Goal: Task Accomplishment & Management: Manage account settings

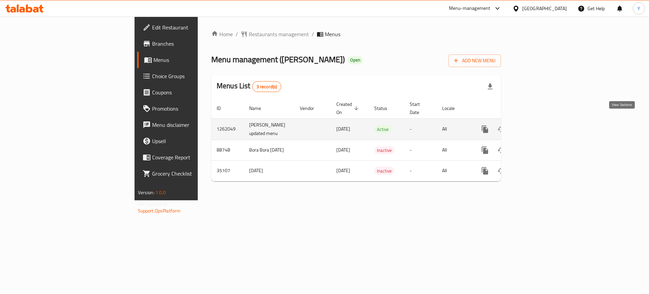
click at [542, 124] on link "enhanced table" at bounding box center [534, 129] width 16 height 16
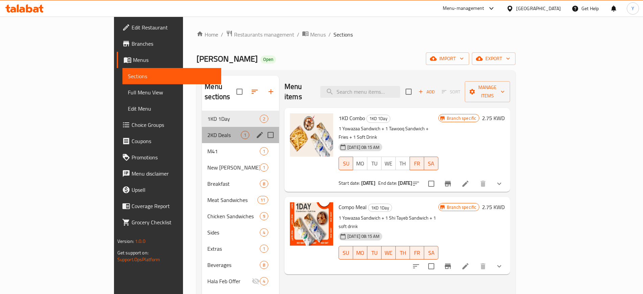
click at [202, 131] on div "2KD Deals 1" at bounding box center [240, 135] width 77 height 16
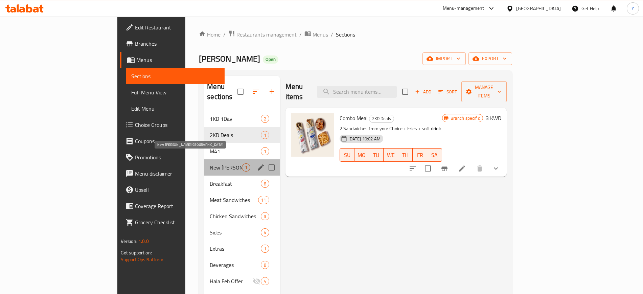
click at [210, 163] on span "New [PERSON_NAME][GEOGRAPHIC_DATA]" at bounding box center [226, 167] width 32 height 8
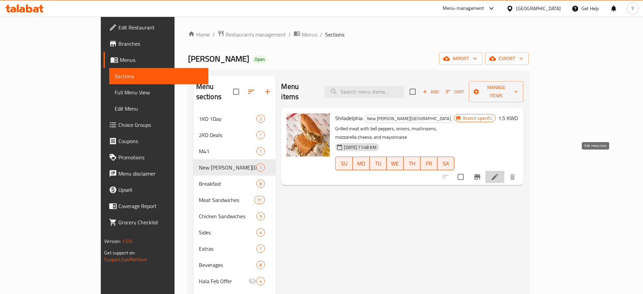
click at [499, 173] on icon at bounding box center [495, 177] width 8 height 8
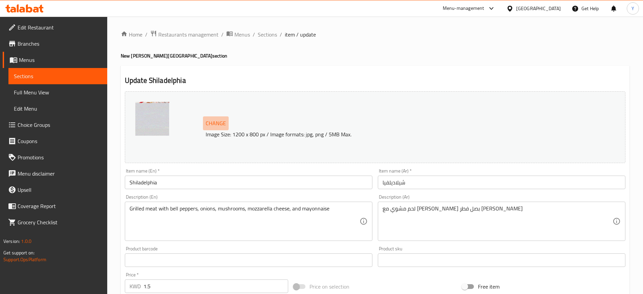
click at [214, 120] on span "Change" at bounding box center [216, 123] width 20 height 10
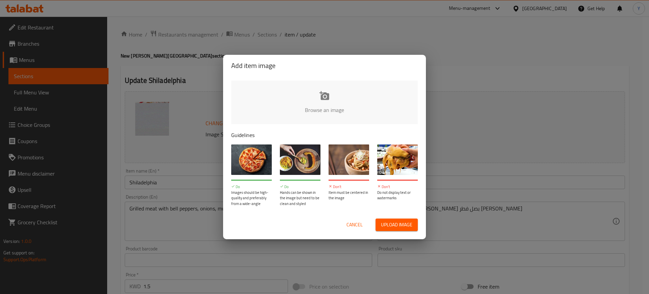
click at [267, 108] on input "file" at bounding box center [553, 111] width 644 height 63
type input "C:\fakepath\شيل ومشي.jpg"
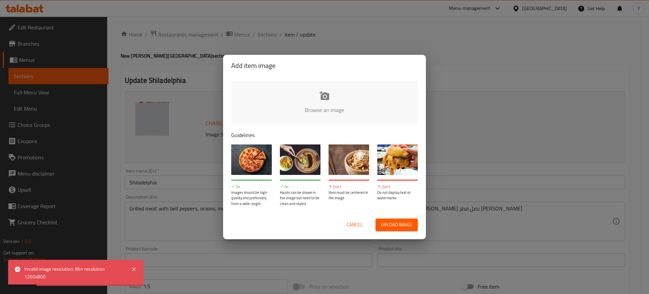
click at [346, 226] on button "Cancel" at bounding box center [355, 224] width 22 height 13
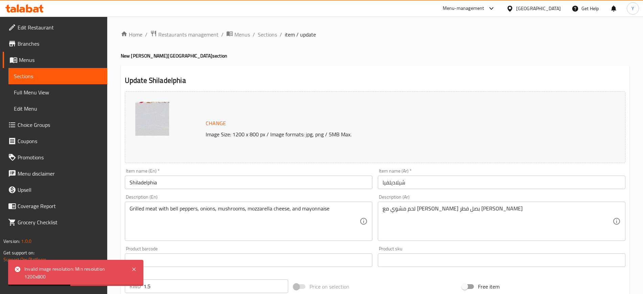
click at [423, 215] on textarea "لحم مشوي مع [PERSON_NAME] بصل فطر [PERSON_NAME]" at bounding box center [498, 221] width 230 height 32
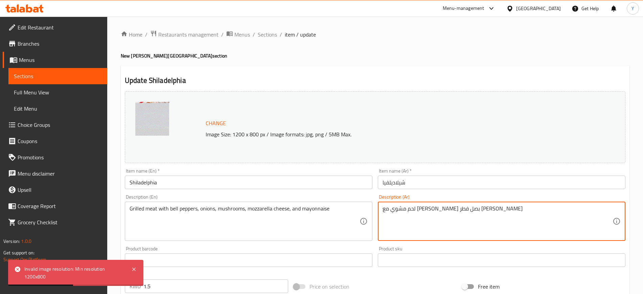
click at [423, 215] on textarea "لحم مشوي مع [PERSON_NAME] بصل فطر [PERSON_NAME]" at bounding box center [498, 221] width 230 height 32
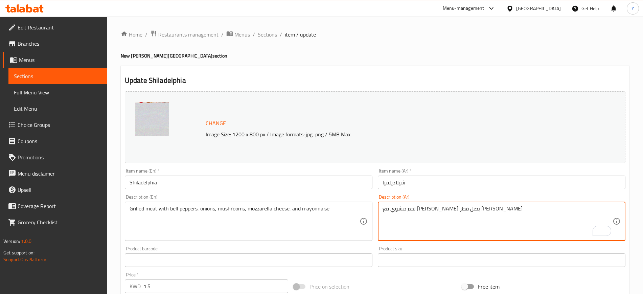
paste textarea "ريب آي"
type textarea "لحم ريب آي فلفل حلو بصل فطر [PERSON_NAME]"
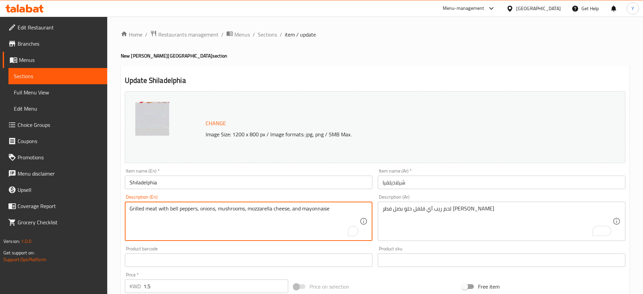
click at [137, 207] on textarea "Grilled meat with bell peppers, onions, mushrooms, mozzarella cheese, and mayon…" at bounding box center [245, 221] width 230 height 32
click at [137, 207] on textarea "Rib meat with bell peppers, onions, mushrooms, mozzarella cheese, and mayonnaise" at bounding box center [245, 221] width 230 height 32
click at [194, 206] on textarea "Rib meat with bell peppers, onions, mushrooms, mozzarella cheese, and mayonnaise" at bounding box center [245, 221] width 230 height 32
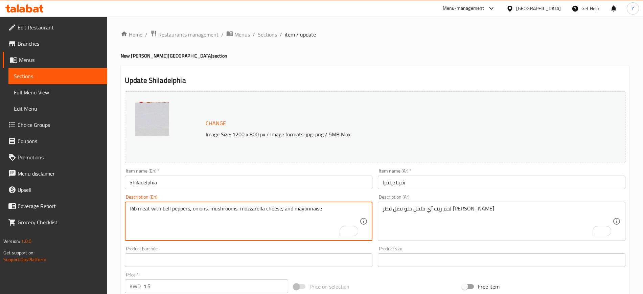
click at [138, 207] on textarea "Rib meat with bell peppers, onions, mushrooms, mozzarella cheese, and mayonnaise" at bounding box center [245, 221] width 230 height 32
click at [193, 215] on textarea "Rib eye meat with bell peppers, onions, mushrooms, mozzarella cheese, and mayon…" at bounding box center [245, 221] width 230 height 32
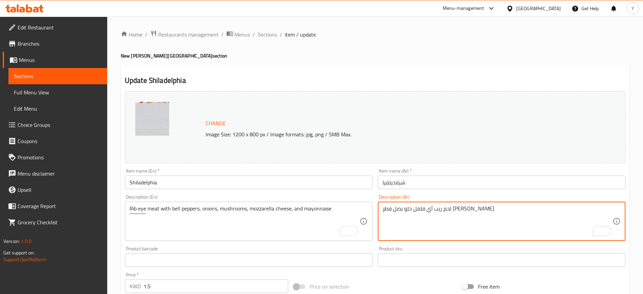
click at [405, 217] on textarea "لحم ريب آي فلفل حلو بصل فطر [PERSON_NAME]" at bounding box center [498, 221] width 230 height 32
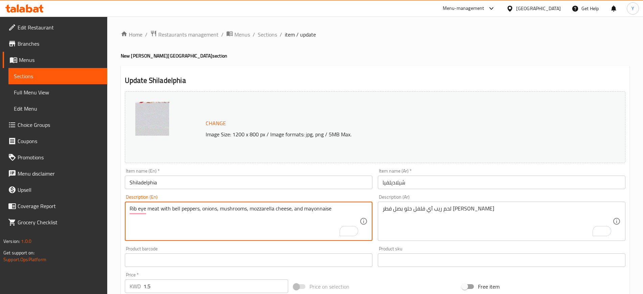
click at [304, 210] on textarea "Rib eye meat with bell peppers, onions, mushrooms, mozzarella cheese, and mayon…" at bounding box center [245, 221] width 230 height 32
paste textarea "eye beef, bell pepper, onion, mushroom, mozzarella cheese,"
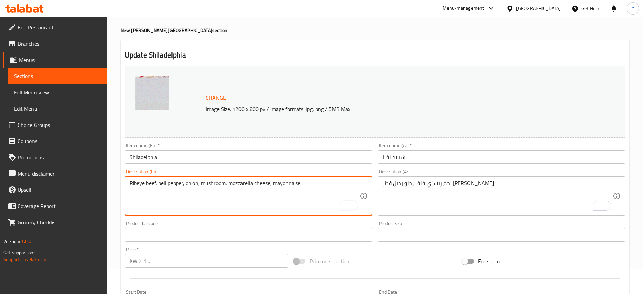
scroll to position [194, 0]
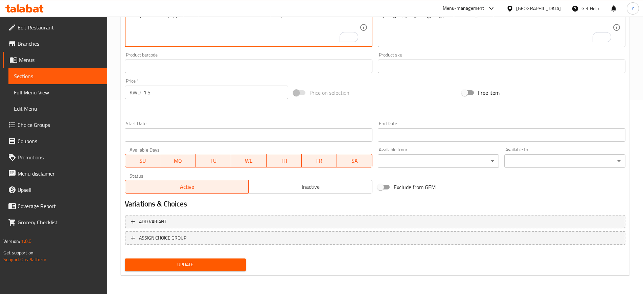
type textarea "Ribeye beef, bell pepper, onion, mushroom, mozzarella cheese, mayonnaise"
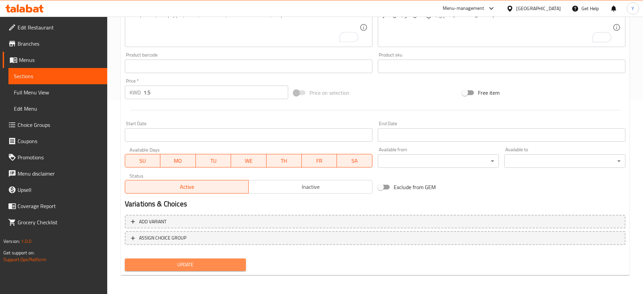
click at [215, 262] on span "Update" at bounding box center [185, 264] width 110 height 8
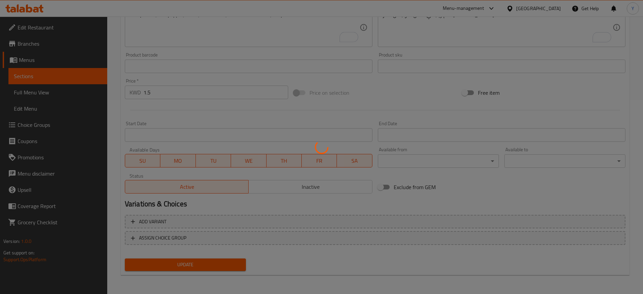
scroll to position [0, 0]
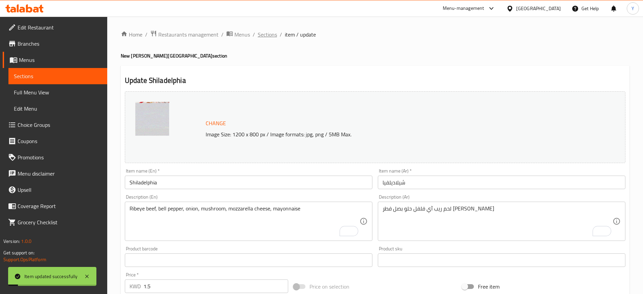
click at [259, 36] on span "Sections" at bounding box center [267, 34] width 19 height 8
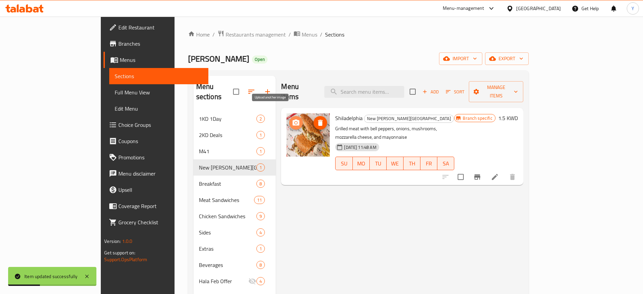
click at [293, 119] on icon "upload picture" at bounding box center [296, 122] width 7 height 6
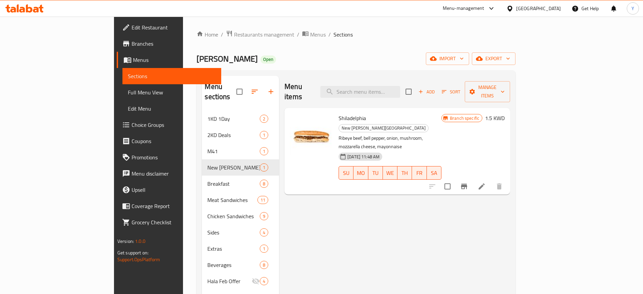
click at [339, 113] on span "Shiladelphia" at bounding box center [352, 118] width 27 height 10
click at [348, 134] on p "Ribeye beef, bell pepper, onion, mushroom, mozzarella cheese, mayonnaise" at bounding box center [390, 142] width 103 height 17
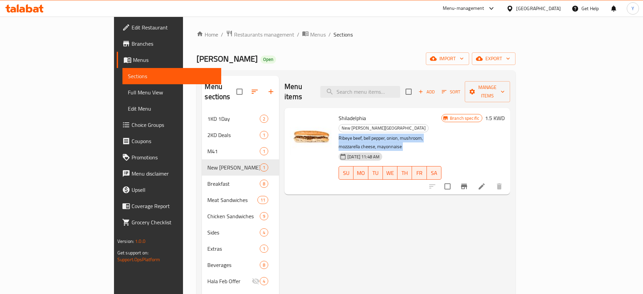
click at [348, 134] on p "Ribeye beef, bell pepper, onion, mushroom, mozzarella cheese, mayonnaise" at bounding box center [390, 142] width 103 height 17
click at [358, 212] on div "Menu items Add Sort Manage items Shiladelphia New [PERSON_NAME] Ribeye beef, be…" at bounding box center [394, 223] width 231 height 294
